Goal: Task Accomplishment & Management: Understand process/instructions

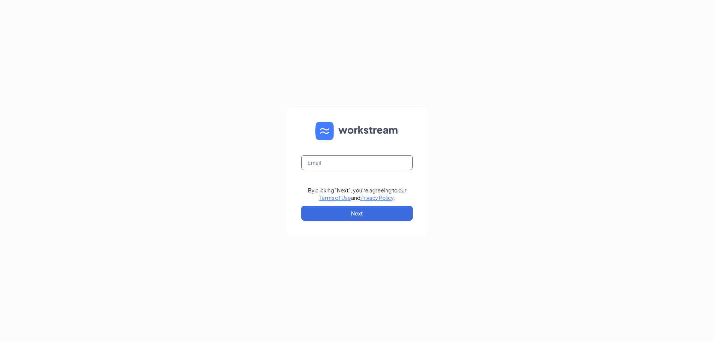
click at [364, 159] on input "text" at bounding box center [357, 162] width 112 height 15
type input "culversofflowermound@charter.net"
click at [368, 220] on button "Next" at bounding box center [357, 213] width 112 height 15
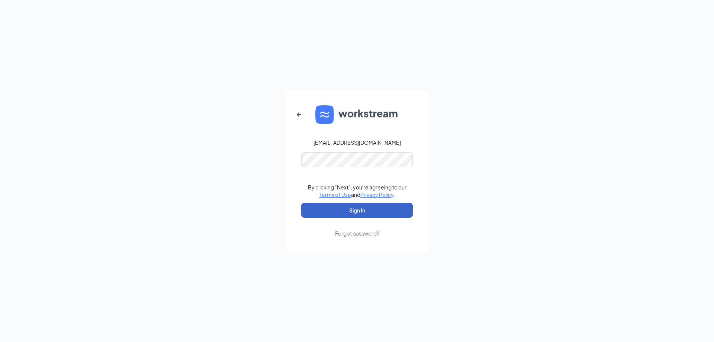
click at [380, 213] on button "Sign In" at bounding box center [357, 210] width 112 height 15
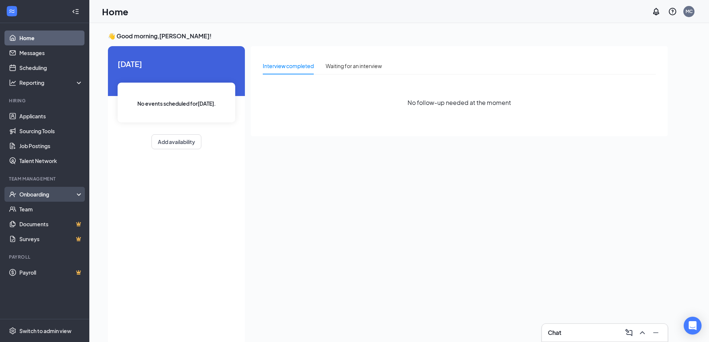
click at [26, 189] on div "Onboarding" at bounding box center [44, 194] width 89 height 15
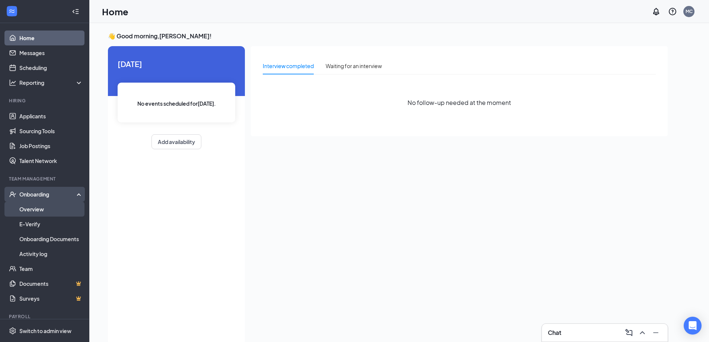
click at [44, 209] on link "Overview" at bounding box center [51, 209] width 64 height 15
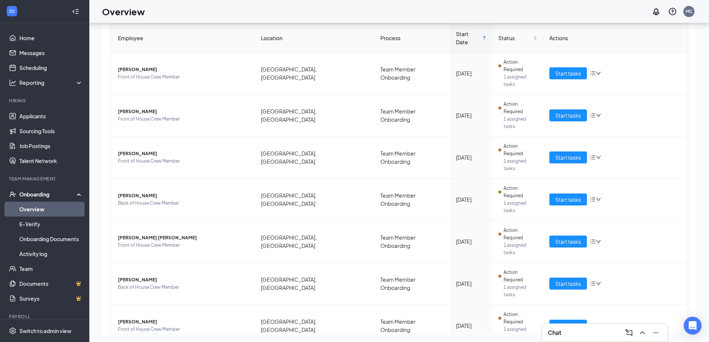
scroll to position [81, 0]
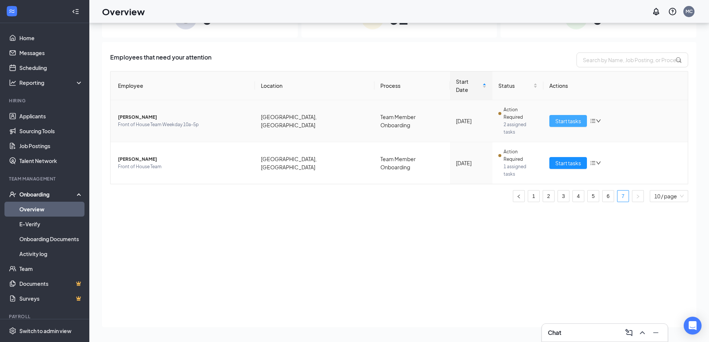
click at [566, 117] on span "Start tasks" at bounding box center [568, 121] width 26 height 8
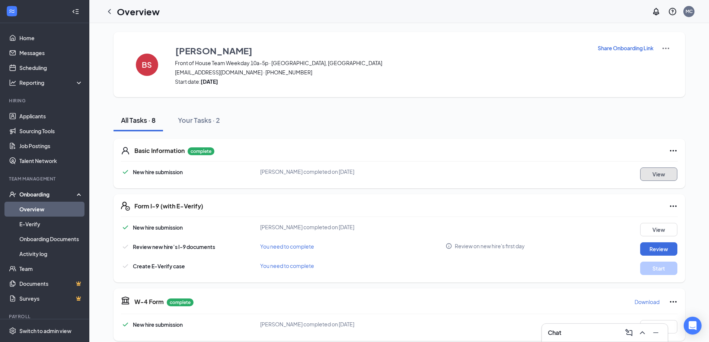
click at [658, 176] on button "View" at bounding box center [658, 173] width 37 height 13
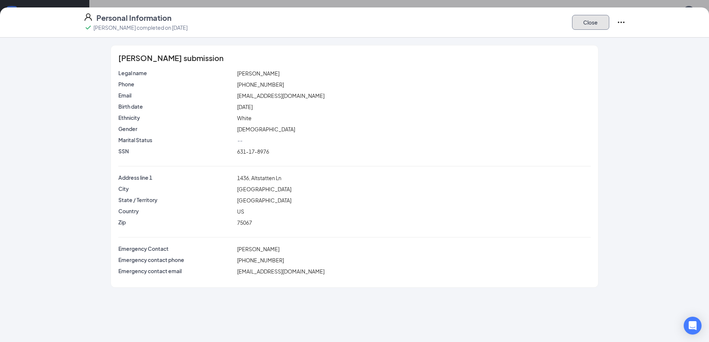
click at [595, 23] on button "Close" at bounding box center [590, 22] width 37 height 15
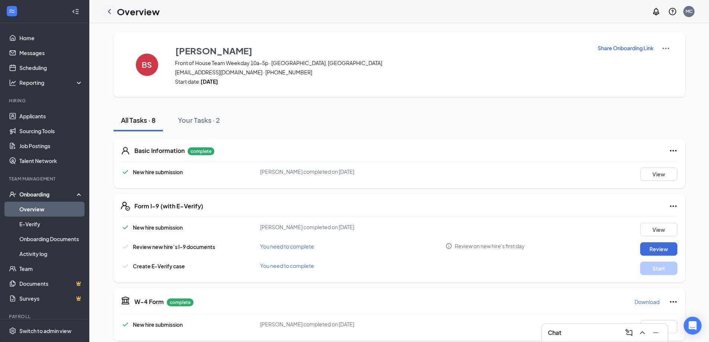
click at [109, 9] on icon "ChevronLeft" at bounding box center [109, 11] width 9 height 9
